Goal: Transaction & Acquisition: Purchase product/service

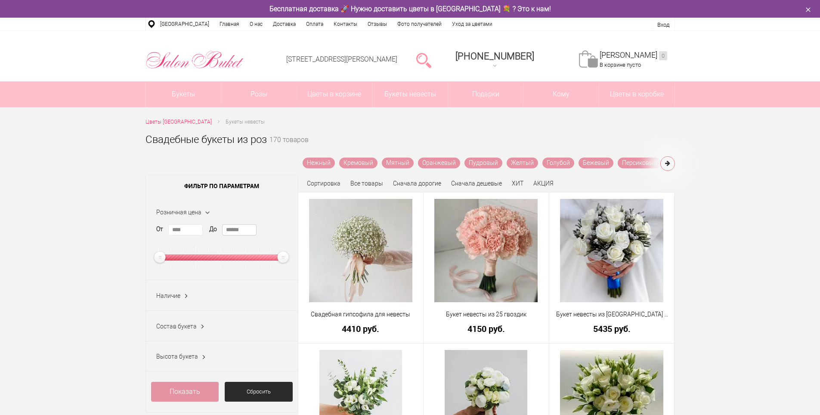
drag, startPoint x: 253, startPoint y: 231, endPoint x: 216, endPoint y: 224, distance: 37.7
click at [216, 224] on div "Розничная цена От **** До ******" at bounding box center [222, 239] width 152 height 84
type input "****"
click at [186, 391] on link "Показать" at bounding box center [185, 392] width 68 height 20
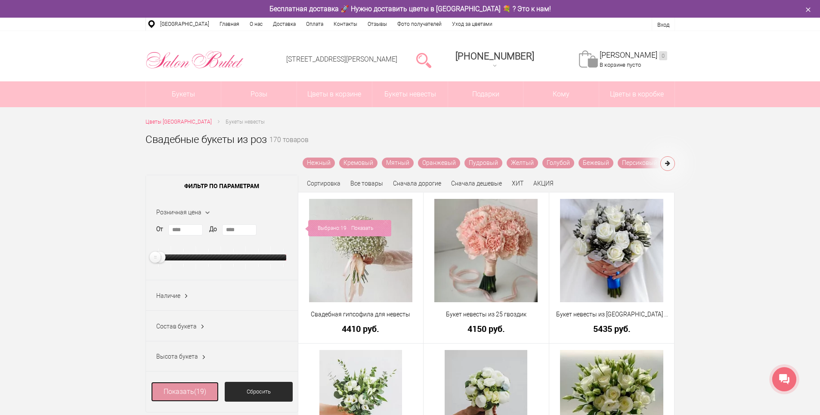
click at [186, 391] on link "Показать (19)" at bounding box center [185, 392] width 68 height 20
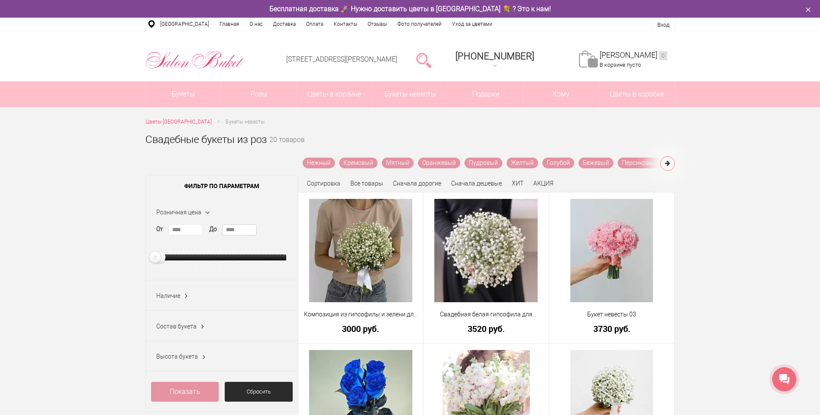
drag, startPoint x: 252, startPoint y: 229, endPoint x: 208, endPoint y: 226, distance: 44.5
click at [208, 226] on div "От **** До ****" at bounding box center [221, 246] width 131 height 45
type input "****"
click at [195, 388] on link "Показать" at bounding box center [185, 392] width 68 height 20
click at [190, 389] on link "Показать (43)" at bounding box center [185, 392] width 68 height 20
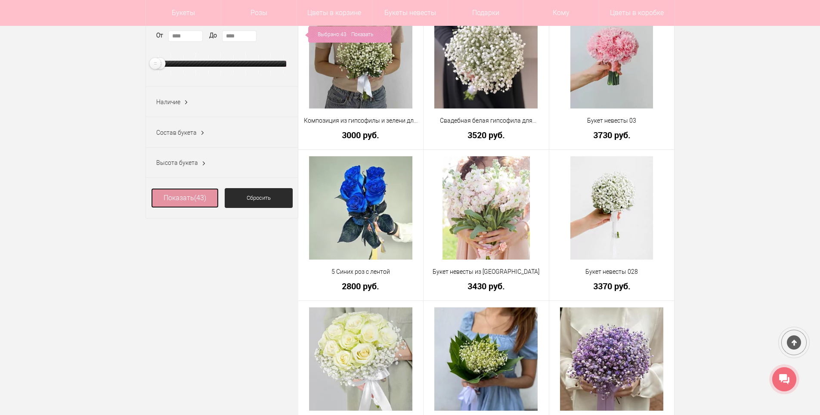
scroll to position [172, 0]
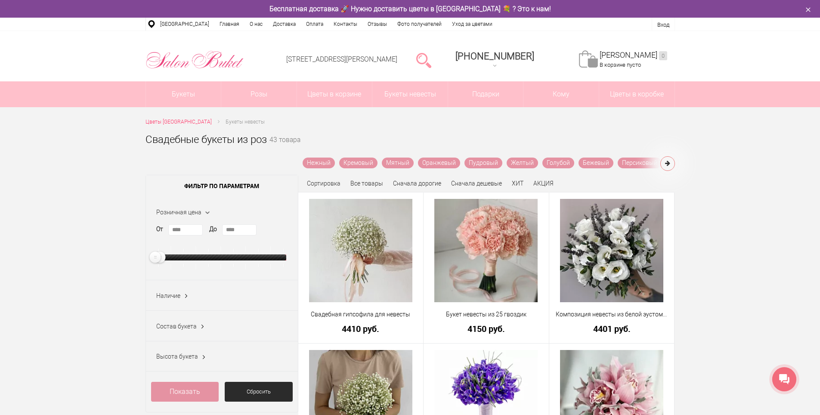
click at [620, 124] on ul "Цветы Нижний Новгород Букеты невесты" at bounding box center [411, 122] width 530 height 9
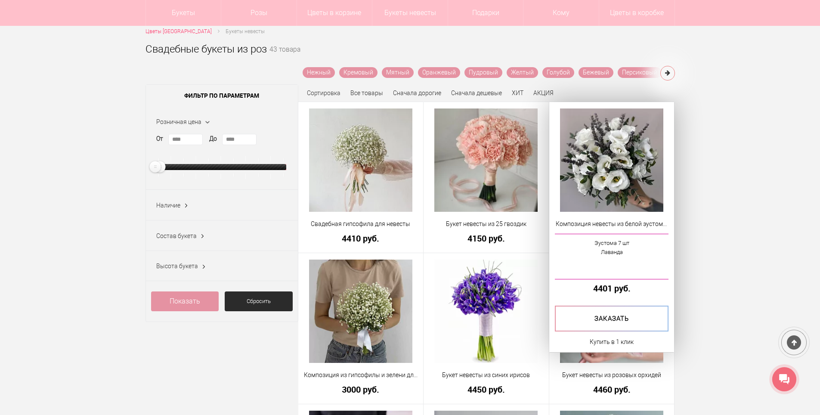
scroll to position [86, 0]
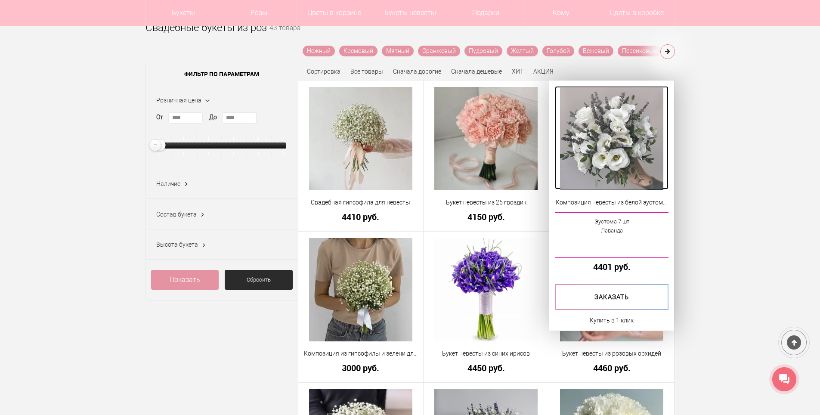
click at [625, 128] on img at bounding box center [611, 138] width 103 height 103
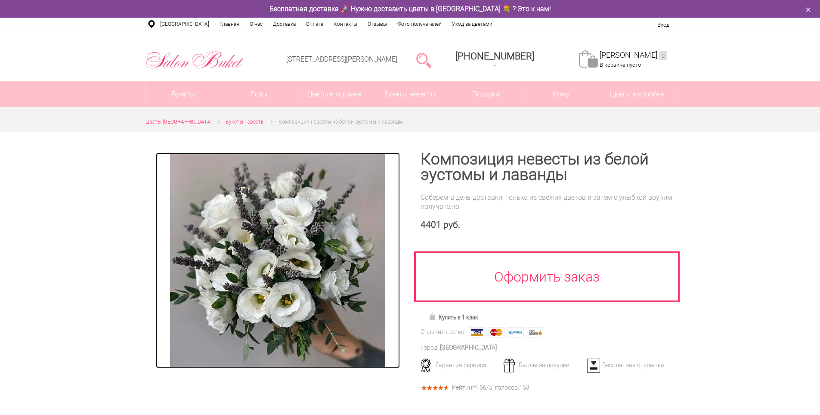
click at [313, 248] on img at bounding box center [277, 260] width 215 height 215
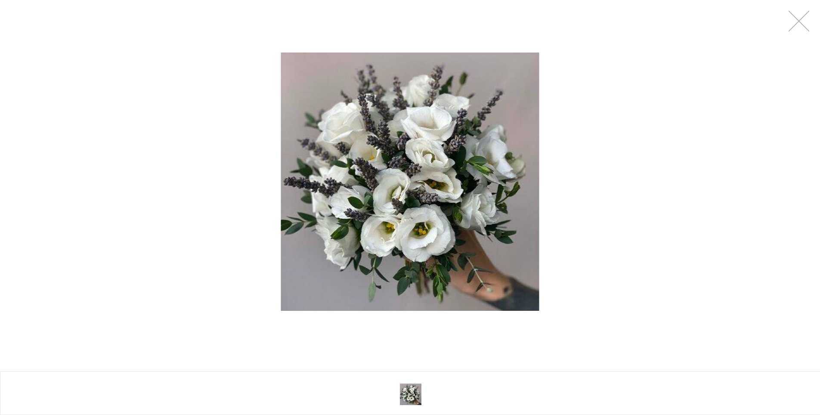
click at [406, 191] on img at bounding box center [410, 182] width 258 height 258
click at [722, 131] on div at bounding box center [410, 181] width 820 height 363
click at [810, 16] on link at bounding box center [800, 21] width 22 height 22
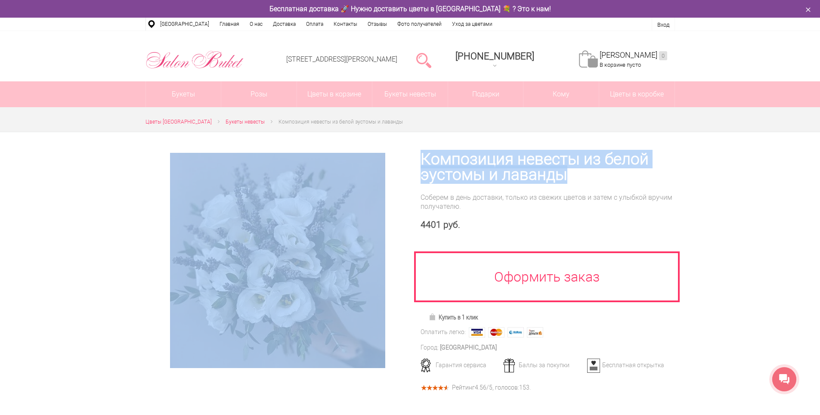
drag, startPoint x: 563, startPoint y: 176, endPoint x: 410, endPoint y: 160, distance: 154.1
click at [410, 160] on div at bounding box center [411, 270] width 530 height 276
copy div "Композиция невесты из белой эустомы и лаванды"
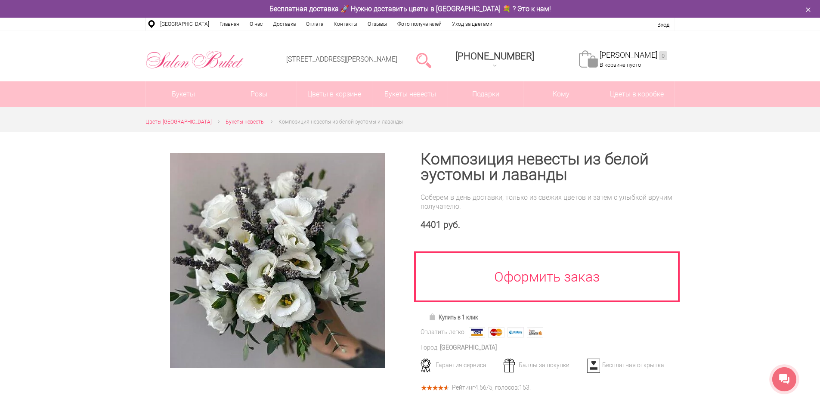
click at [515, 222] on div "4401 руб." at bounding box center [548, 225] width 255 height 11
click at [502, 173] on h1 "Композиция невесты из белой эустомы и лаванды" at bounding box center [548, 167] width 255 height 31
click at [471, 177] on h1 "Композиция невесты из белой эустомы и лаванды" at bounding box center [548, 167] width 255 height 31
click at [488, 186] on div "Композиция невесты из белой эустомы и лаванды Соберем в день доставки, только и…" at bounding box center [548, 262] width 255 height 221
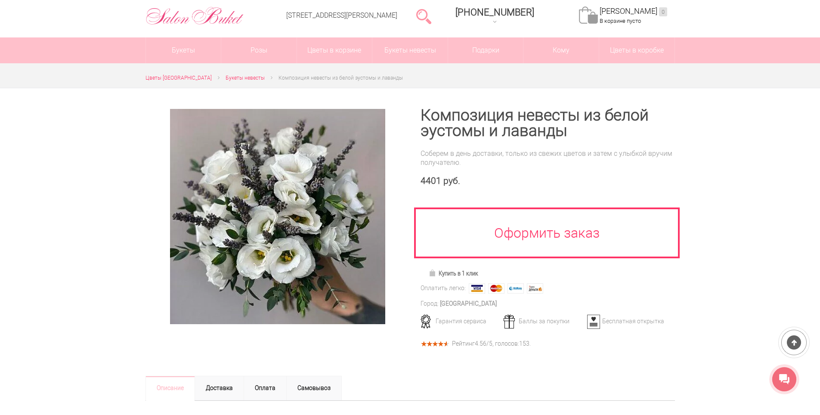
scroll to position [43, 0]
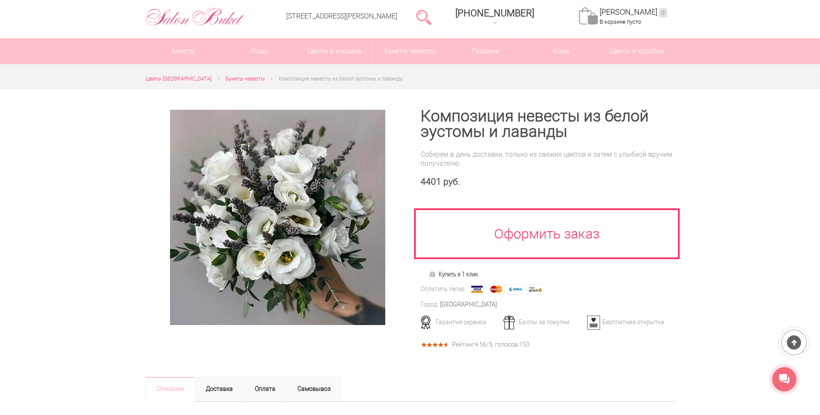
click at [478, 153] on div "Соберем в день доставки, только из свежих цветов и затем с улыбкой вручим получ…" at bounding box center [548, 159] width 255 height 18
click at [459, 124] on h1 "Композиция невесты из белой эустомы и лаванды" at bounding box center [548, 124] width 255 height 31
click at [429, 113] on h1 "Композиция невесты из белой эустомы и лаванды" at bounding box center [548, 124] width 255 height 31
drag, startPoint x: 438, startPoint y: 113, endPoint x: 475, endPoint y: 165, distance: 63.2
click at [508, 124] on h1 "Композиция невесты из белой эустомы и лаванды" at bounding box center [548, 124] width 255 height 31
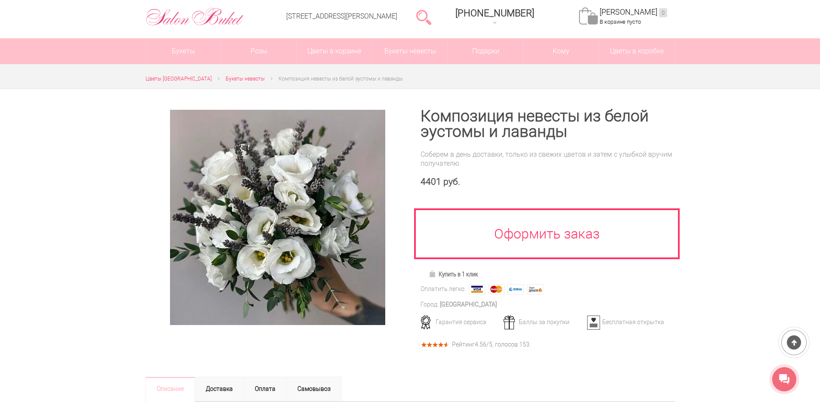
click at [506, 155] on div "Соберем в день доставки, только из свежих цветов и затем с улыбкой вручим получ…" at bounding box center [548, 159] width 255 height 18
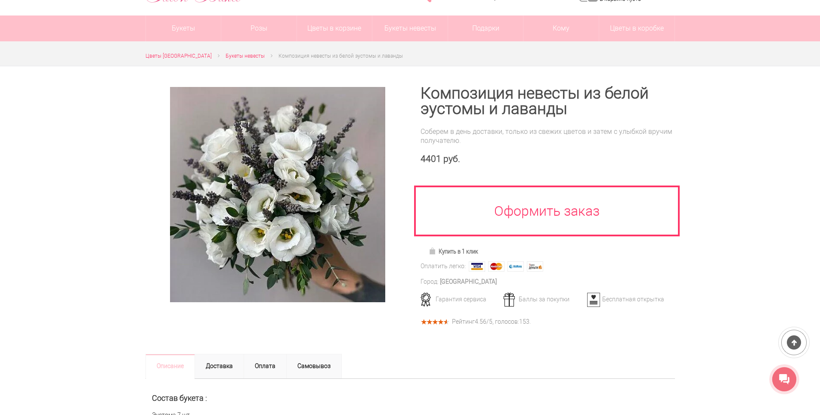
scroll to position [0, 0]
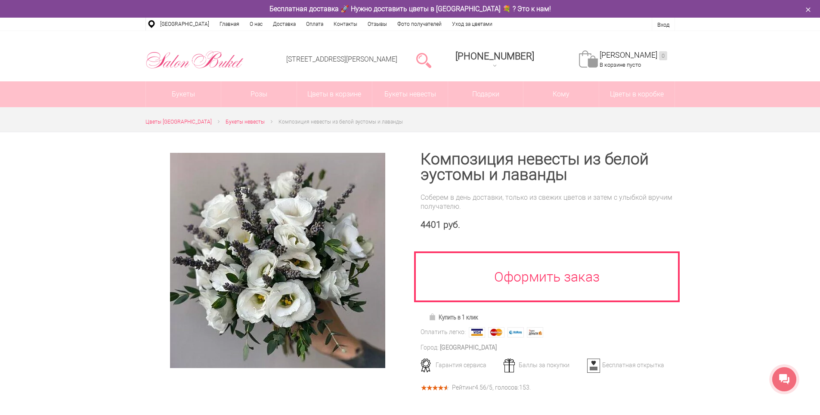
drag, startPoint x: 82, startPoint y: 144, endPoint x: 94, endPoint y: 140, distance: 13.0
click at [82, 144] on div at bounding box center [410, 354] width 820 height 445
click at [432, 56] on link at bounding box center [423, 59] width 15 height 17
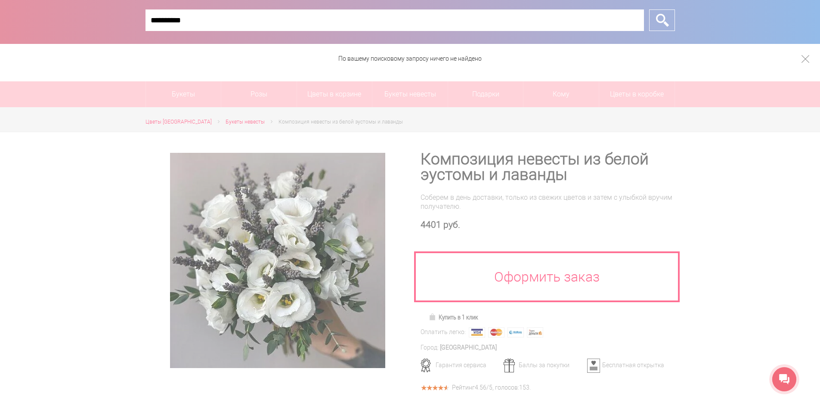
type input "**********"
click at [657, 15] on input "*" at bounding box center [662, 20] width 26 height 22
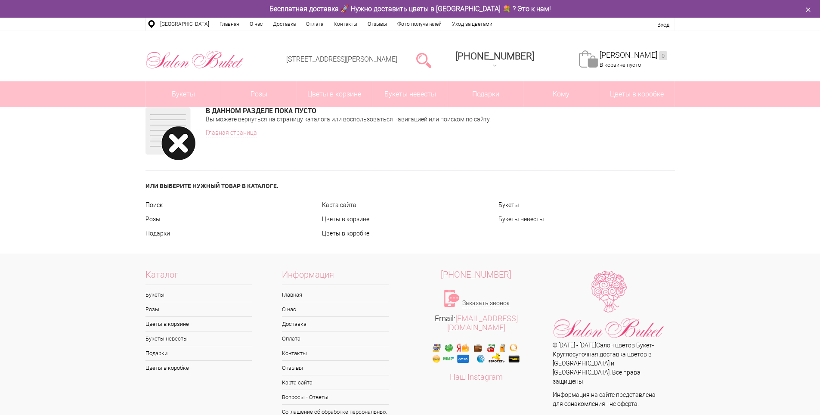
click at [12, 161] on div "В данном разделе пока пусто Вы можете вернуться на страницу каталога или воспол…" at bounding box center [410, 180] width 820 height 146
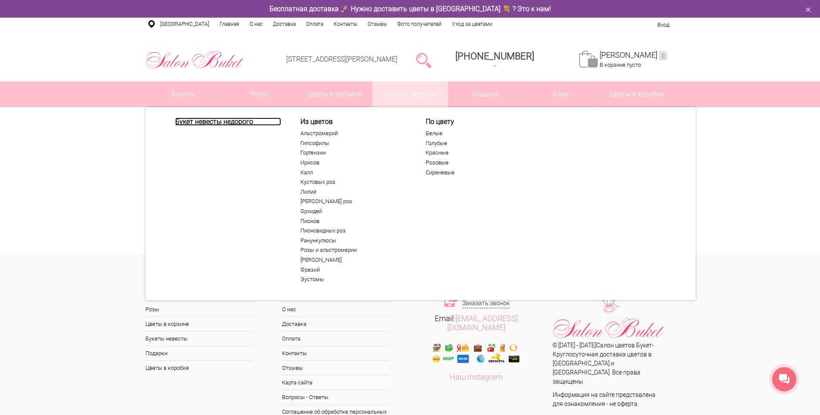
click at [212, 121] on link "Букет невесты недорого" at bounding box center [228, 122] width 106 height 8
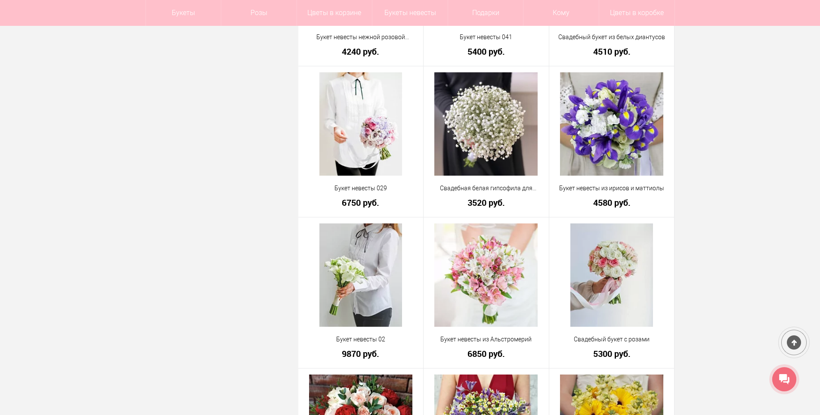
scroll to position [1895, 0]
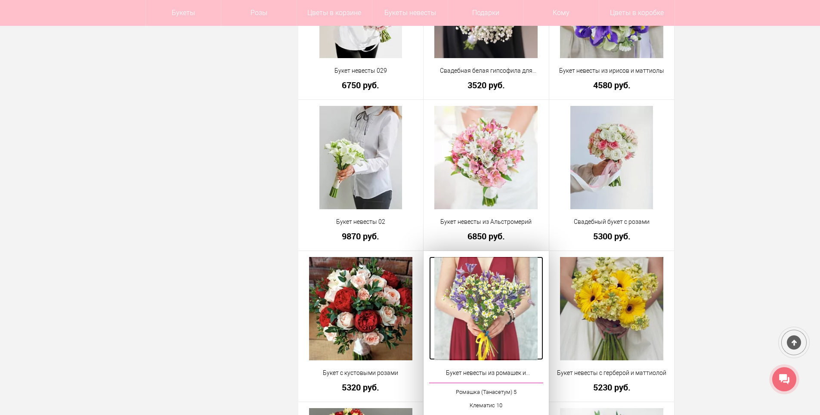
click at [482, 304] on img at bounding box center [486, 308] width 103 height 103
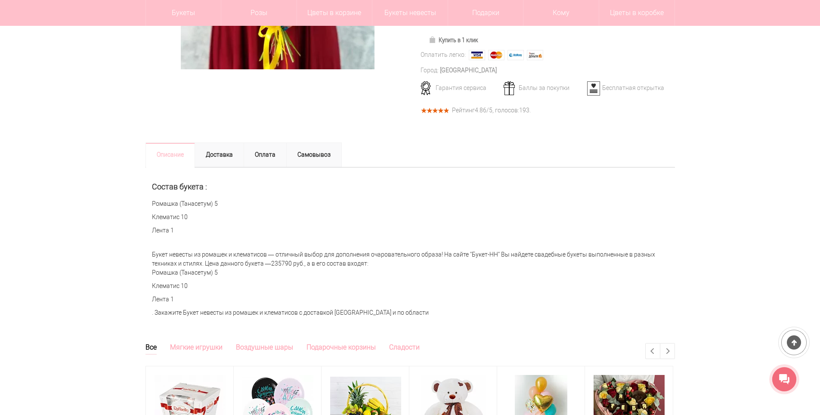
scroll to position [258, 0]
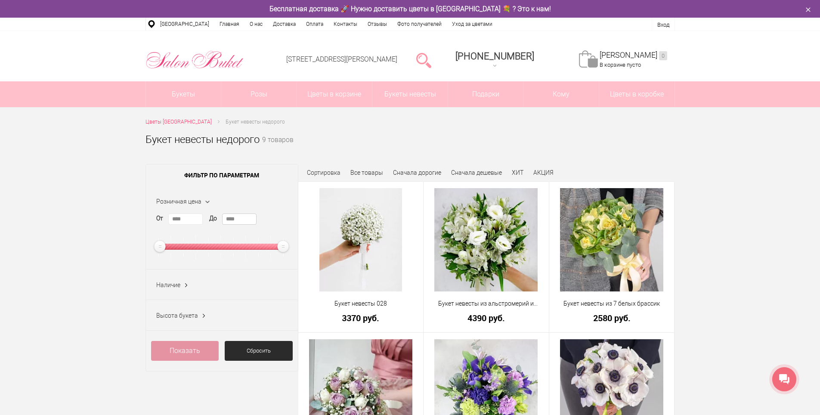
drag, startPoint x: 253, startPoint y: 220, endPoint x: 217, endPoint y: 211, distance: 37.2
click at [217, 211] on div "Розничная цена От **** До ****" at bounding box center [222, 228] width 152 height 84
type input "****"
click at [183, 361] on link "Показать" at bounding box center [185, 351] width 68 height 20
click at [185, 354] on link "Показать (9)" at bounding box center [185, 351] width 68 height 20
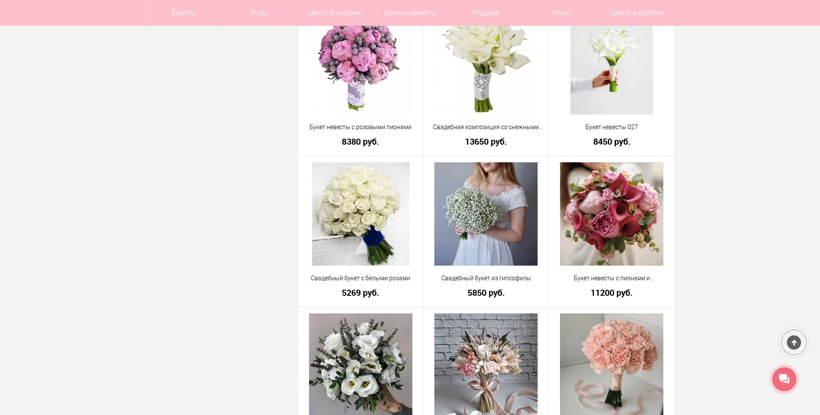
scroll to position [1766, 0]
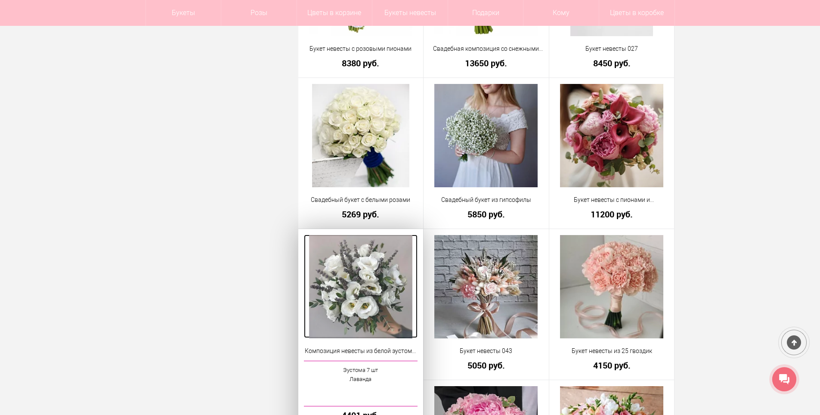
click at [360, 273] on img at bounding box center [360, 286] width 103 height 103
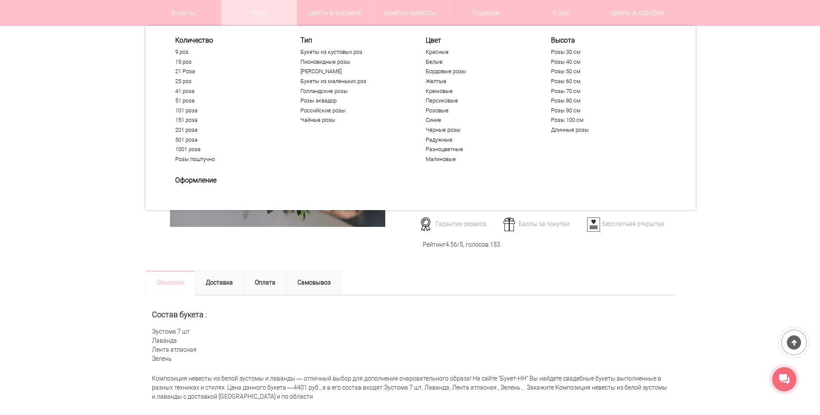
scroll to position [43, 0]
